Goal: Task Accomplishment & Management: Use online tool/utility

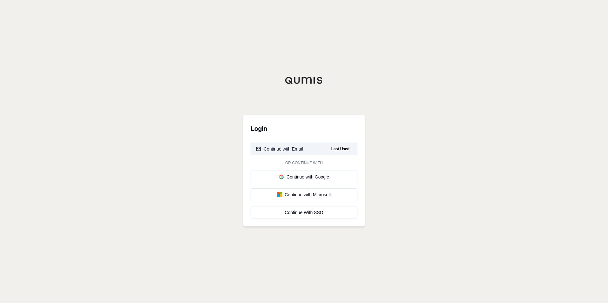
click at [284, 150] on div "Continue with Email" at bounding box center [279, 149] width 47 height 6
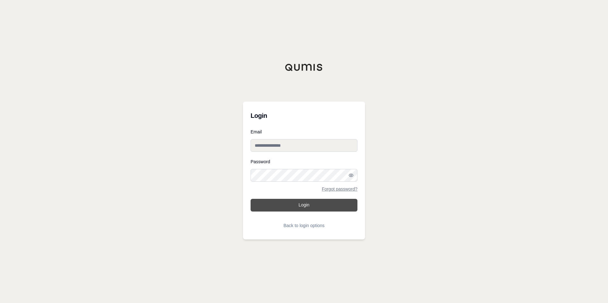
type input "**********"
click at [316, 210] on button "Login" at bounding box center [304, 205] width 107 height 13
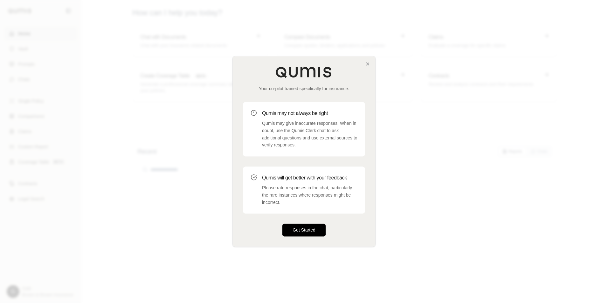
click at [302, 231] on button "Get Started" at bounding box center [303, 230] width 43 height 13
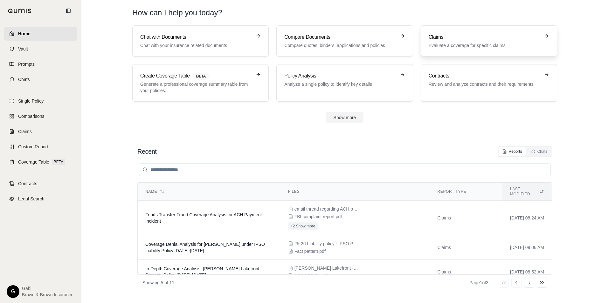
click at [453, 51] on link "Claims Evaluate a coverage for specific claims" at bounding box center [489, 40] width 136 height 31
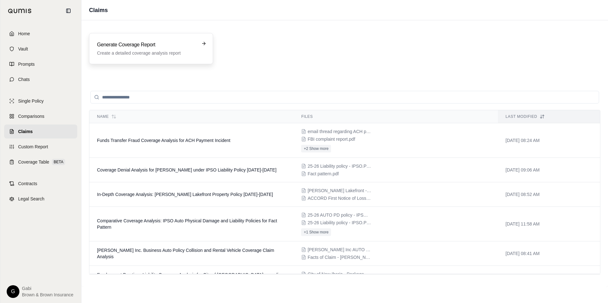
click at [136, 50] on div "Generate Coverage Report Create a detailed coverage analysis report" at bounding box center [146, 48] width 99 height 15
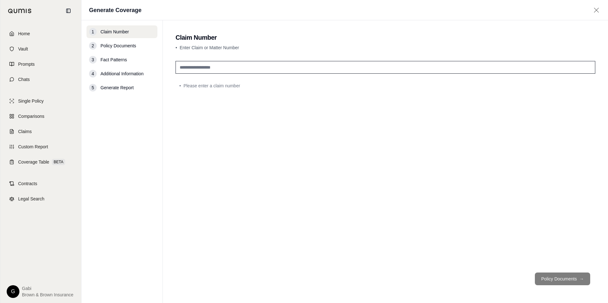
click at [223, 68] on input "text" at bounding box center [385, 67] width 420 height 13
type input "*"
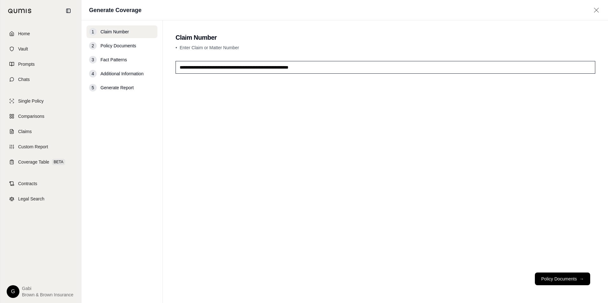
click at [179, 66] on input "**********" at bounding box center [385, 67] width 420 height 13
type input "**********"
click at [574, 282] on button "Policy Documents →" at bounding box center [562, 279] width 55 height 13
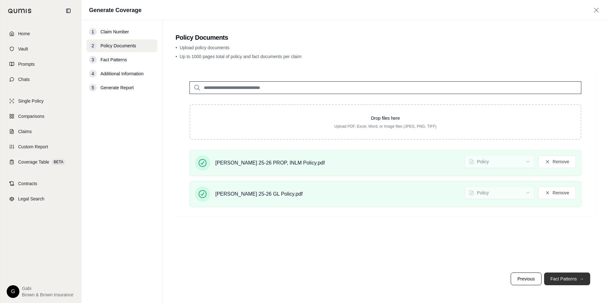
click at [557, 280] on button "Fact Patterns →" at bounding box center [567, 279] width 46 height 13
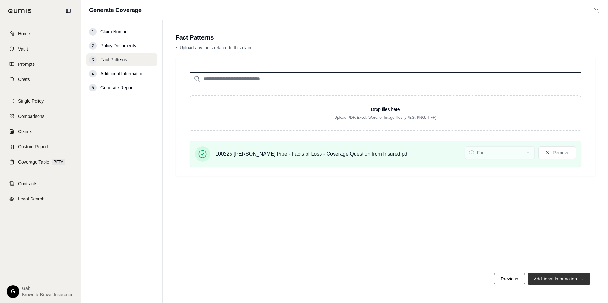
click at [551, 281] on button "Additional Information →" at bounding box center [558, 279] width 63 height 13
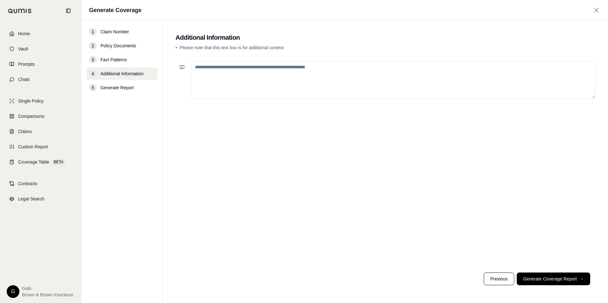
click at [343, 80] on textarea at bounding box center [393, 80] width 404 height 38
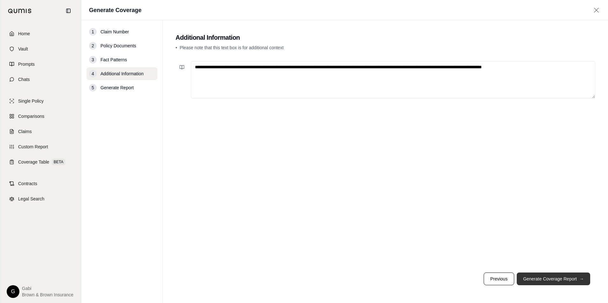
type textarea "**********"
click at [559, 277] on button "Generate Coverage Report →" at bounding box center [553, 279] width 73 height 13
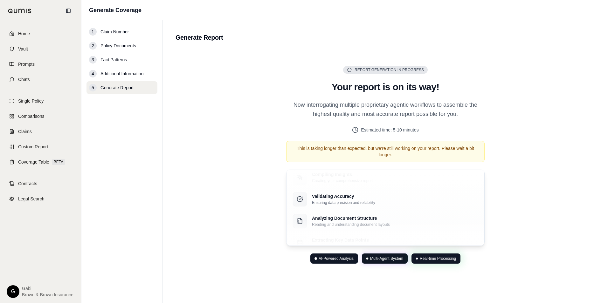
click at [440, 264] on div "Real-time Processing" at bounding box center [435, 259] width 49 height 10
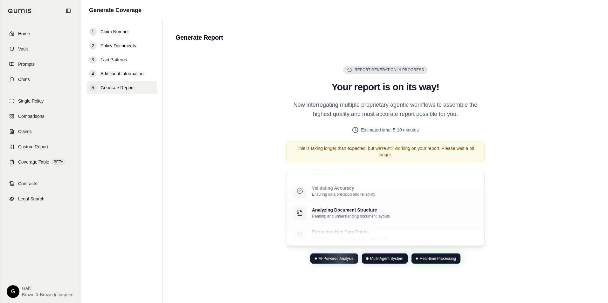
drag, startPoint x: 440, startPoint y: 264, endPoint x: 475, endPoint y: 271, distance: 35.7
click at [475, 271] on div "Report Generation in Progress Generating Report Your report is on its way! Now …" at bounding box center [385, 165] width 420 height 231
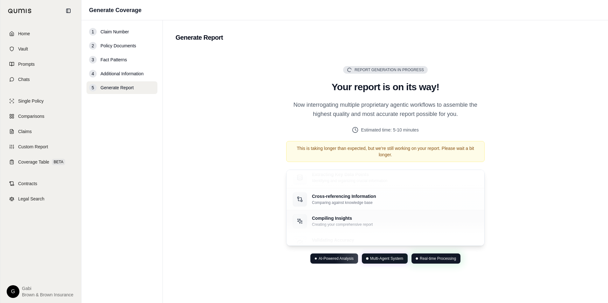
click at [351, 220] on p "Compiling Insights" at bounding box center [342, 218] width 61 height 6
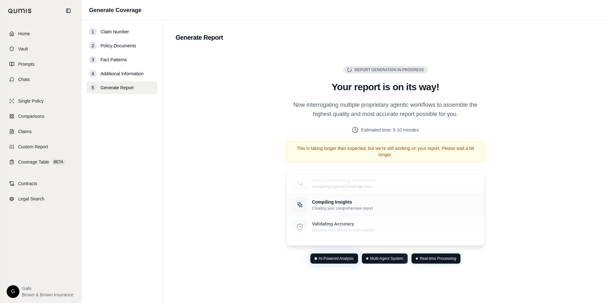
click at [399, 195] on div "Compiling Insights Creating your comprehensive report" at bounding box center [385, 205] width 198 height 22
click at [395, 219] on div "Validating Accuracy Ensuring data precision and reliability" at bounding box center [385, 221] width 185 height 14
drag, startPoint x: 394, startPoint y: 205, endPoint x: 391, endPoint y: 221, distance: 16.3
click at [394, 206] on div "Validating Accuracy Ensuring data precision and reliability" at bounding box center [385, 200] width 198 height 22
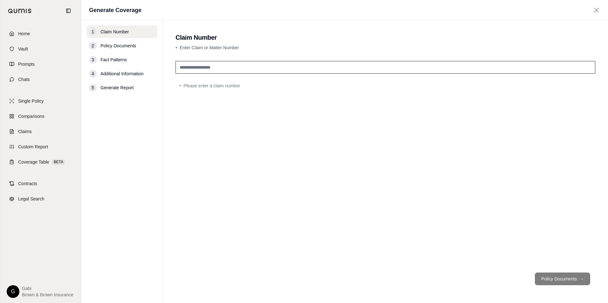
click at [208, 66] on input "text" at bounding box center [385, 67] width 420 height 13
type input "*"
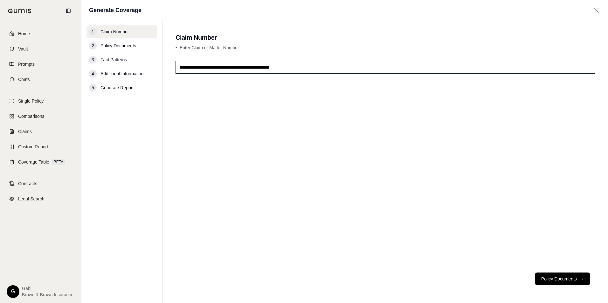
drag, startPoint x: 299, startPoint y: 66, endPoint x: 256, endPoint y: 73, distance: 43.7
click at [254, 72] on input "**********" at bounding box center [385, 67] width 420 height 13
type input "**********"
click at [573, 279] on button "Policy Documents →" at bounding box center [562, 279] width 55 height 13
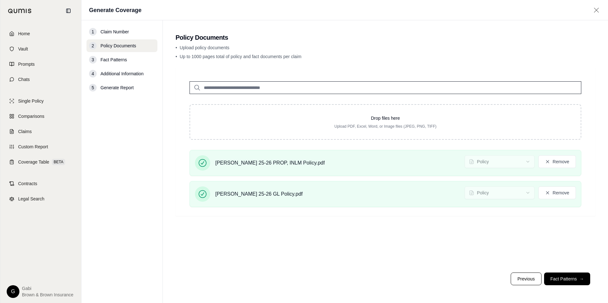
click at [561, 278] on button "Fact Patterns →" at bounding box center [567, 279] width 46 height 13
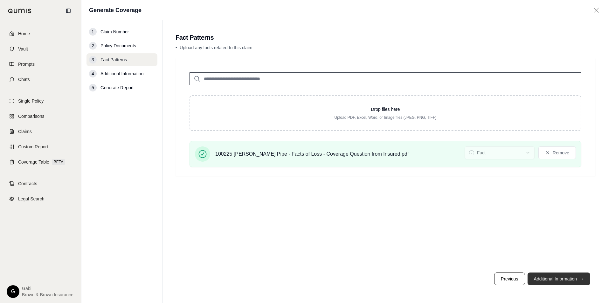
click at [563, 278] on button "Additional Information →" at bounding box center [558, 279] width 63 height 13
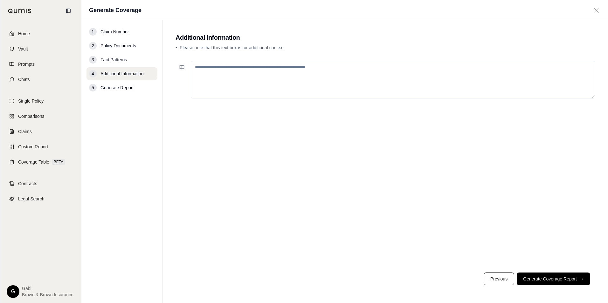
click at [249, 80] on textarea at bounding box center [393, 80] width 404 height 38
type textarea "*"
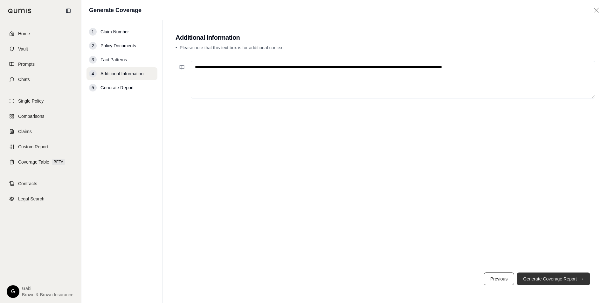
type textarea "**********"
click at [573, 275] on button "Generate Coverage Report →" at bounding box center [553, 279] width 73 height 13
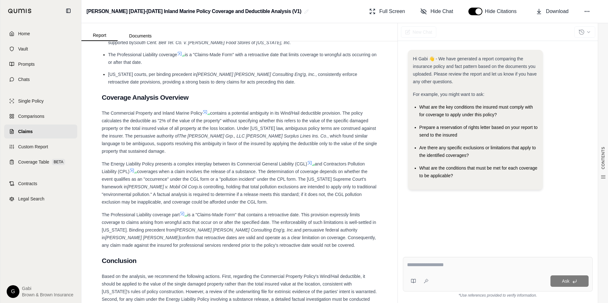
scroll to position [1081, 0]
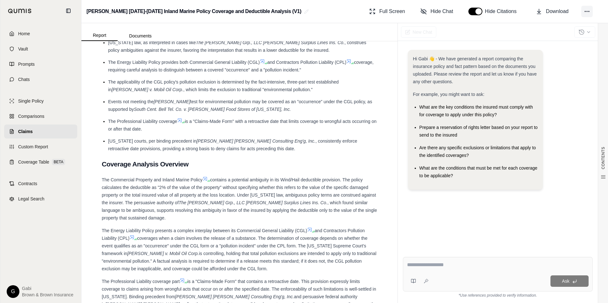
click at [587, 10] on icon at bounding box center [587, 11] width 6 height 6
click at [512, 23] on icon at bounding box center [515, 23] width 6 height 6
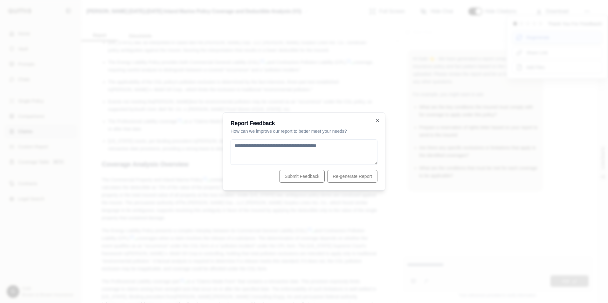
click at [530, 38] on div at bounding box center [304, 151] width 608 height 303
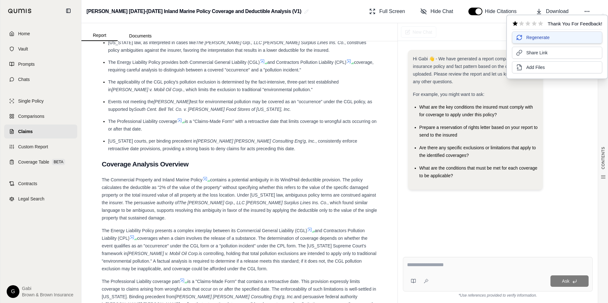
click at [522, 39] on icon at bounding box center [519, 37] width 6 height 6
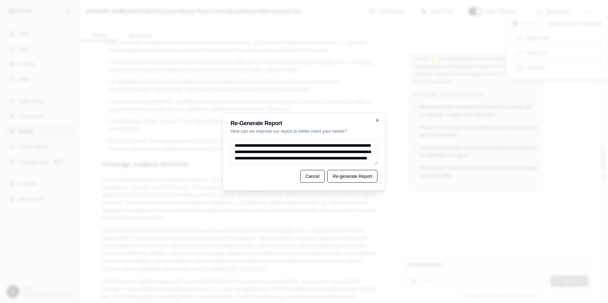
scroll to position [9, 0]
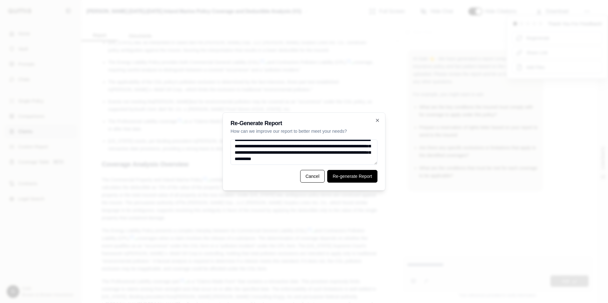
type textarea "**********"
click at [373, 177] on button "Re-generate Report" at bounding box center [352, 176] width 50 height 13
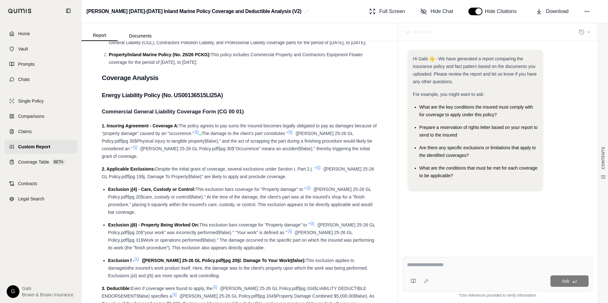
scroll to position [445, 0]
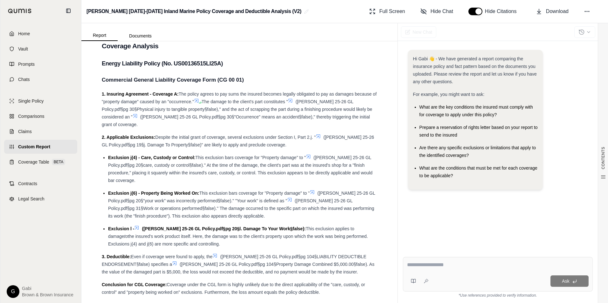
click at [433, 267] on textarea at bounding box center [498, 265] width 182 height 8
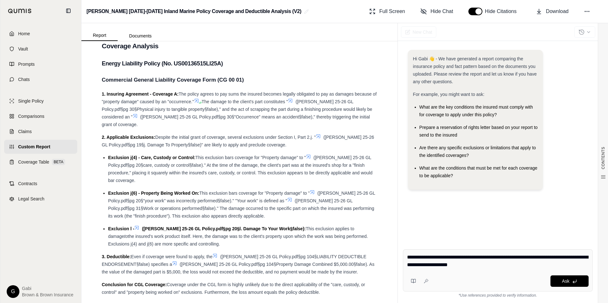
type textarea "**********"
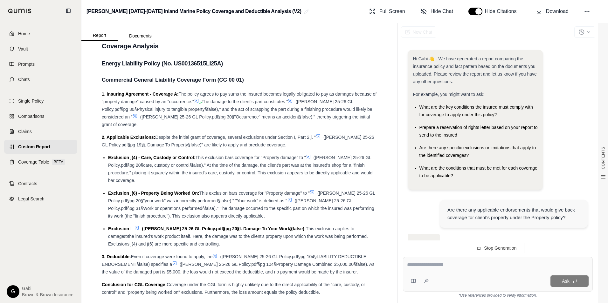
scroll to position [29, 0]
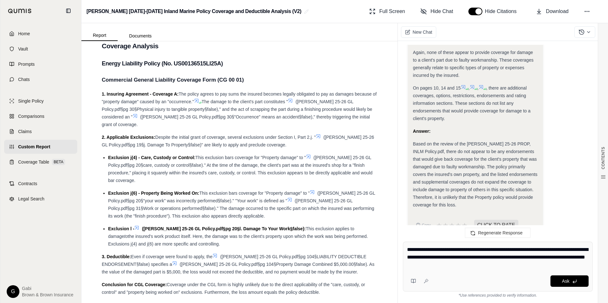
type textarea "**********"
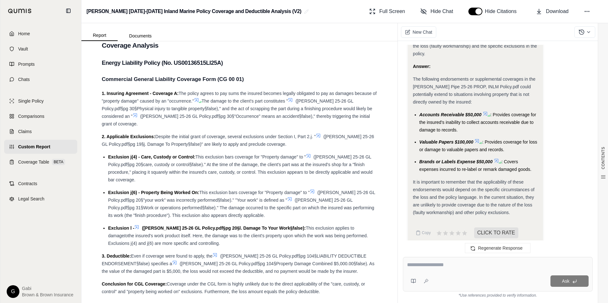
scroll to position [445, 0]
click at [473, 13] on button "button" at bounding box center [475, 12] width 14 height 8
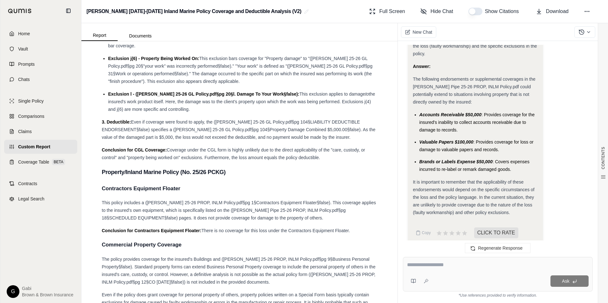
scroll to position [604, 0]
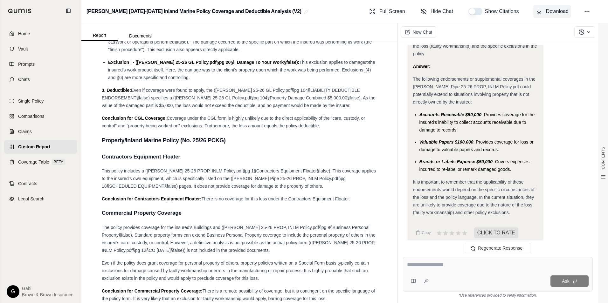
click at [554, 15] on span "Download" at bounding box center [557, 12] width 23 height 8
